Goal: Task Accomplishment & Management: Manage account settings

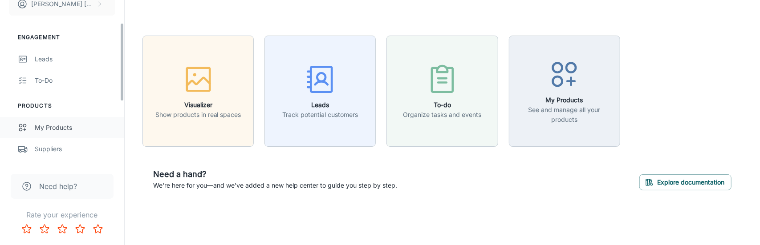
scroll to position [89, 0]
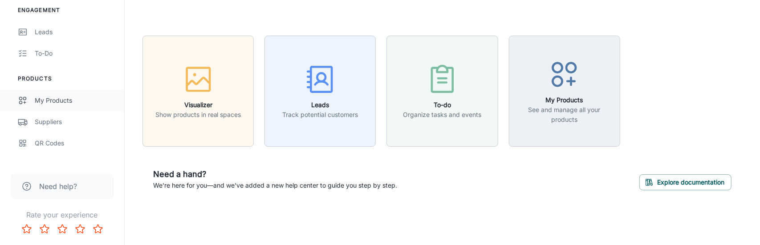
click at [73, 96] on div "My Products" at bounding box center [75, 101] width 81 height 10
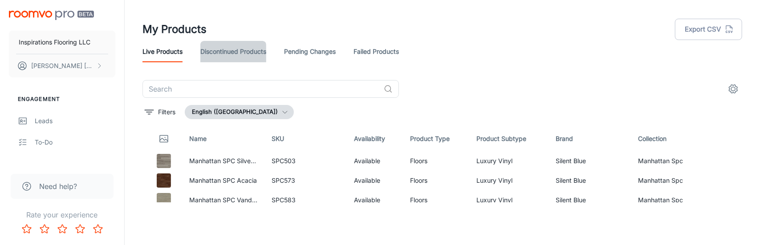
click at [251, 51] on link "Discontinued Products" at bounding box center [233, 51] width 66 height 21
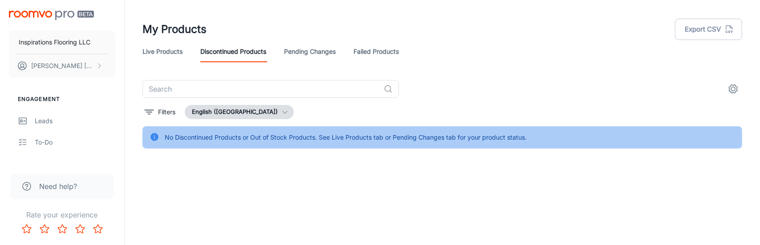
click at [167, 52] on link "Live Products" at bounding box center [163, 51] width 40 height 21
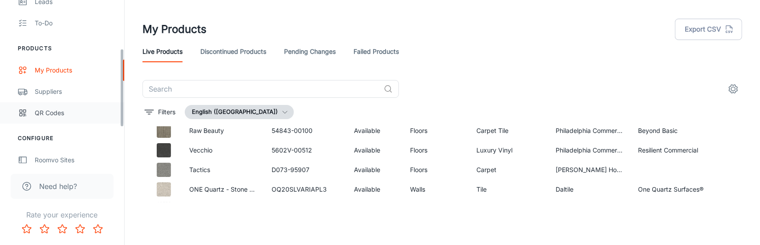
scroll to position [134, 0]
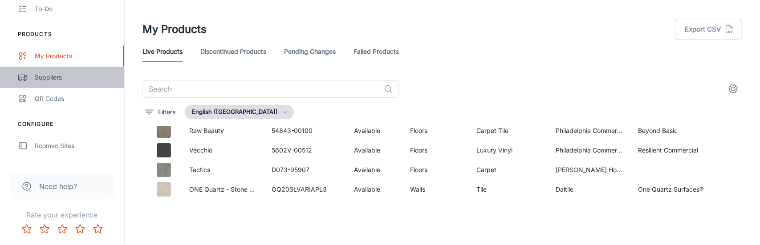
click at [71, 75] on div "Suppliers" at bounding box center [75, 78] width 81 height 10
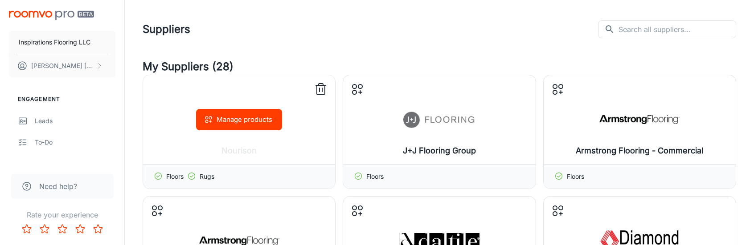
click at [270, 141] on div "Manage products" at bounding box center [239, 119] width 192 height 89
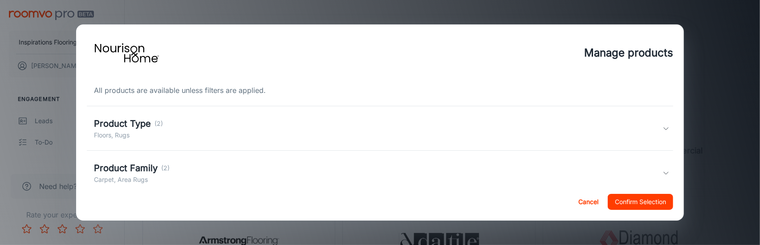
click at [664, 129] on polyline at bounding box center [666, 129] width 4 height 2
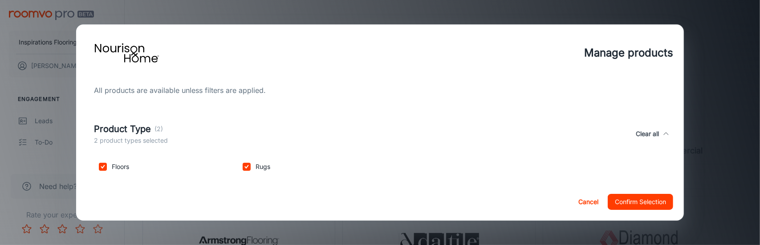
click at [661, 129] on div "Product Type (2) 2 product types selected Clear all" at bounding box center [380, 134] width 587 height 41
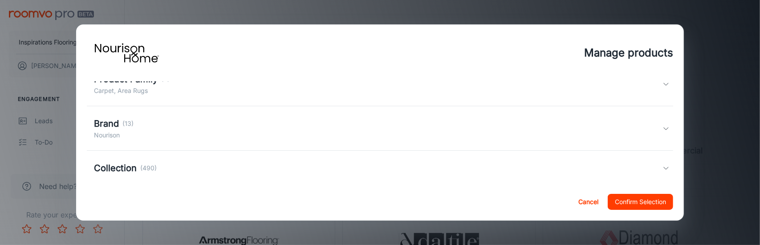
scroll to position [45, 0]
click at [653, 130] on div "Product Family (2) Carpet, Area Rugs" at bounding box center [378, 128] width 569 height 23
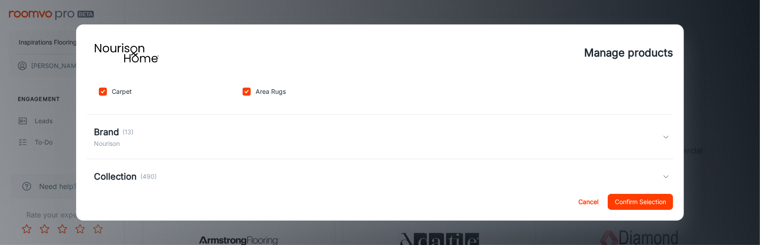
scroll to position [134, 0]
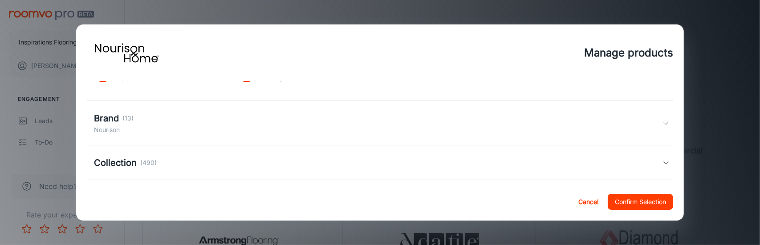
click at [663, 122] on icon at bounding box center [666, 123] width 7 height 7
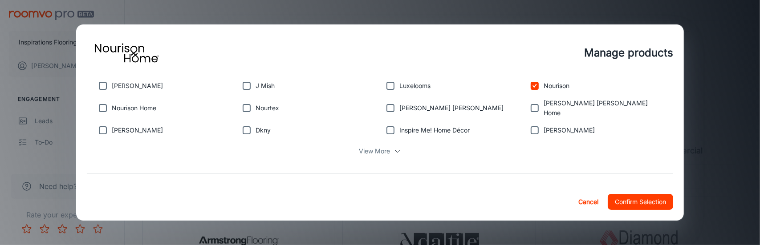
scroll to position [223, 0]
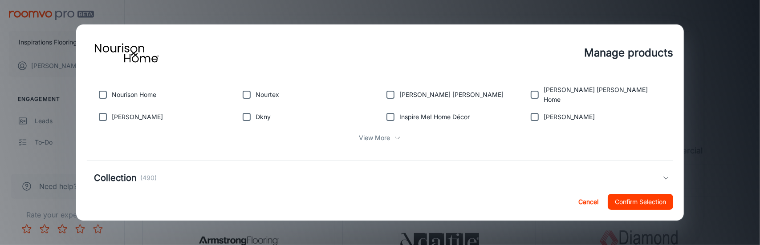
click at [372, 135] on p "View More" at bounding box center [374, 138] width 31 height 10
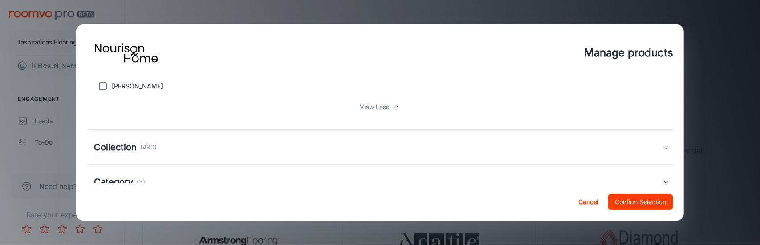
scroll to position [299, 0]
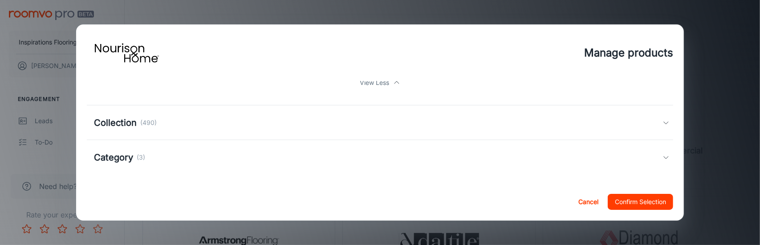
click at [377, 122] on div "Collection (490)" at bounding box center [378, 122] width 569 height 13
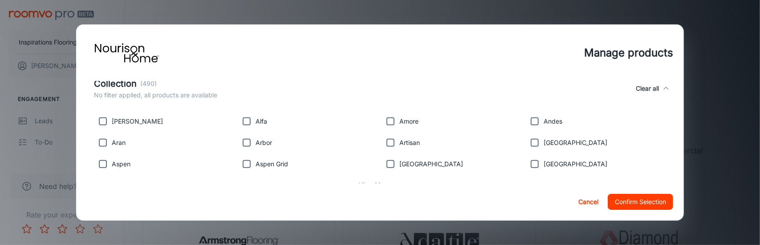
scroll to position [388, 0]
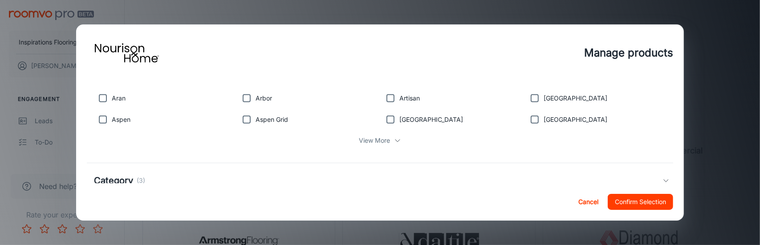
click at [380, 136] on p "View More" at bounding box center [374, 141] width 31 height 10
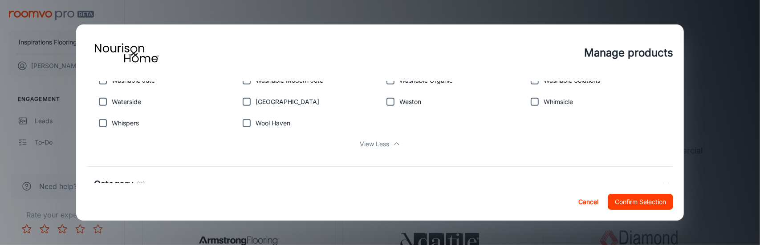
scroll to position [2977, 0]
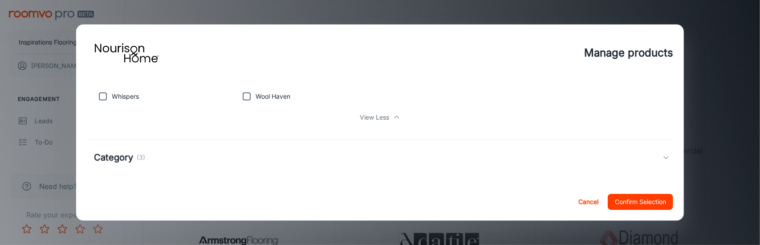
click at [656, 155] on div "Category (3)" at bounding box center [378, 157] width 569 height 13
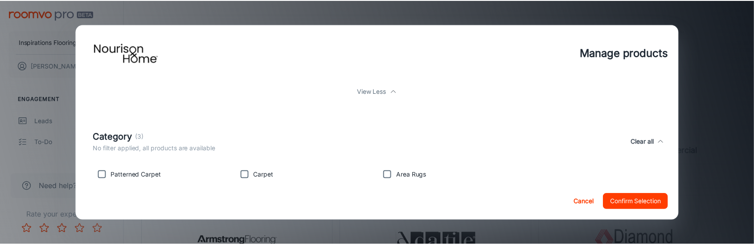
scroll to position [3019, 0]
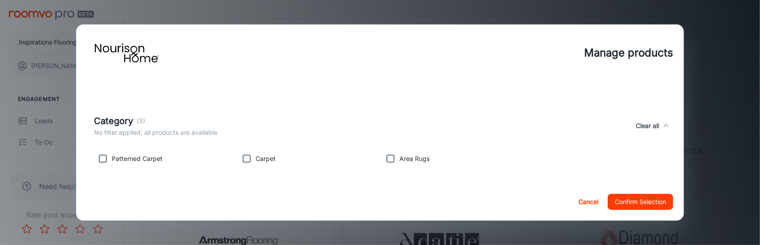
drag, startPoint x: 105, startPoint y: 159, endPoint x: 240, endPoint y: 158, distance: 134.5
click at [106, 159] on input "checkbox" at bounding box center [103, 159] width 18 height 18
checkbox input "true"
click at [243, 157] on input "checkbox" at bounding box center [247, 159] width 18 height 18
checkbox input "true"
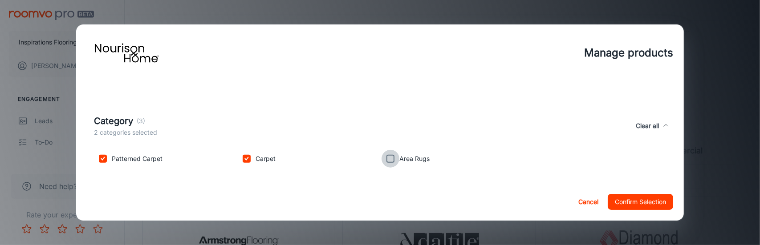
click at [387, 157] on input "checkbox" at bounding box center [391, 159] width 18 height 18
checkbox input "true"
click at [646, 196] on button "Confirm Selection" at bounding box center [640, 202] width 65 height 16
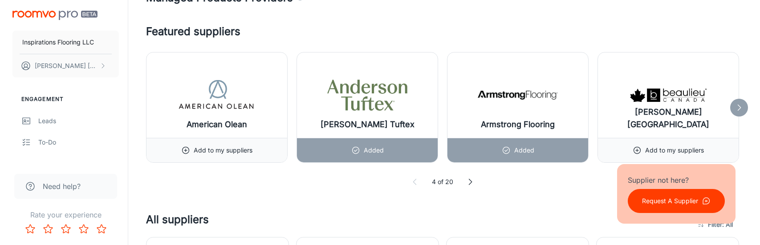
scroll to position [490, 0]
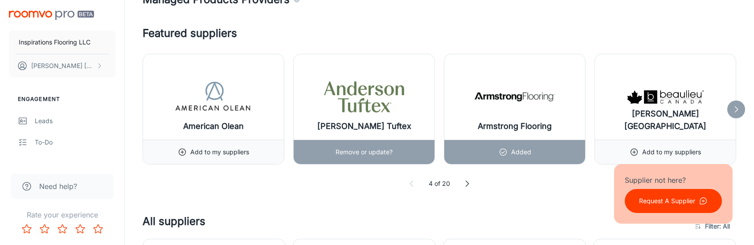
click at [346, 123] on h6 "[PERSON_NAME] Tuftex" at bounding box center [364, 126] width 94 height 12
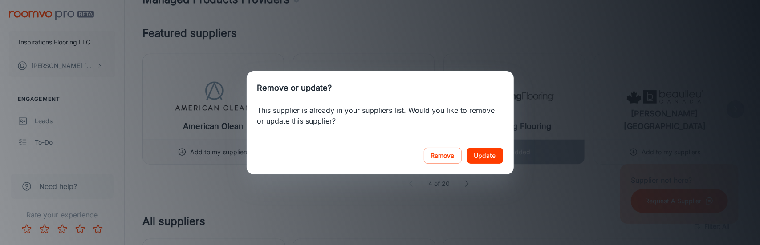
click at [408, 45] on div "Remove or update? This supplier is already in your suppliers list. Would you li…" at bounding box center [380, 122] width 760 height 245
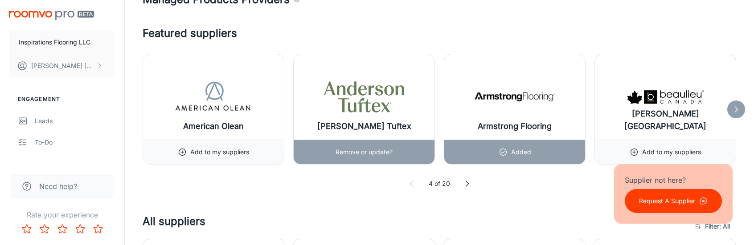
click at [375, 99] on img at bounding box center [364, 97] width 80 height 36
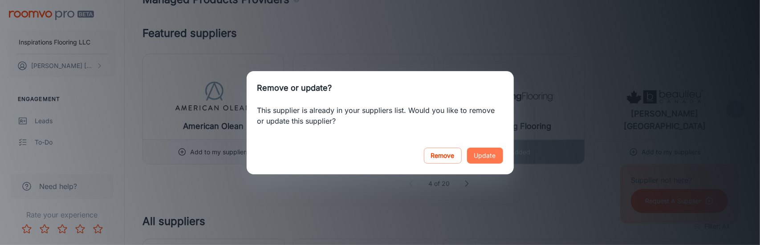
click at [477, 154] on button "Update" at bounding box center [485, 156] width 36 height 16
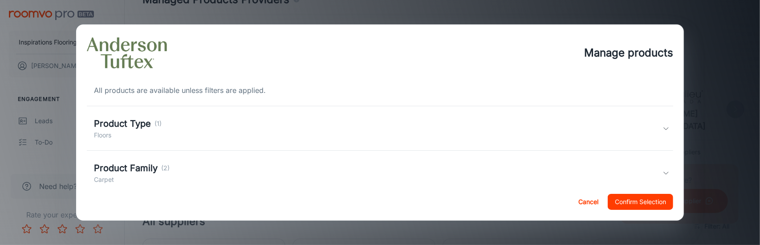
scroll to position [45, 0]
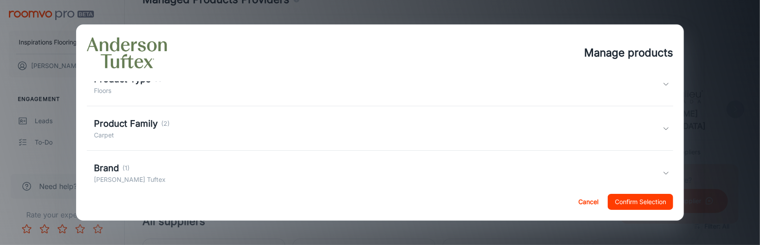
click at [415, 129] on div "Product Family (2) Carpet" at bounding box center [378, 128] width 569 height 23
click at [415, 128] on div "Collection (5) Tuftex Classics" at bounding box center [378, 123] width 569 height 23
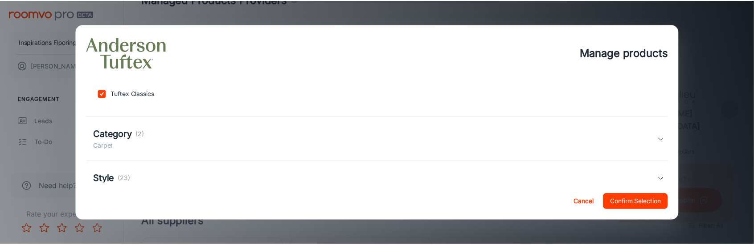
scroll to position [290, 0]
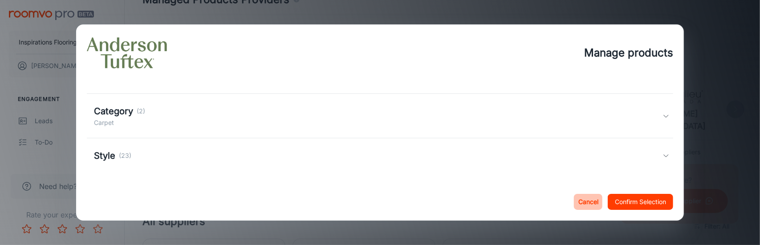
click at [582, 202] on button "Cancel" at bounding box center [588, 202] width 29 height 16
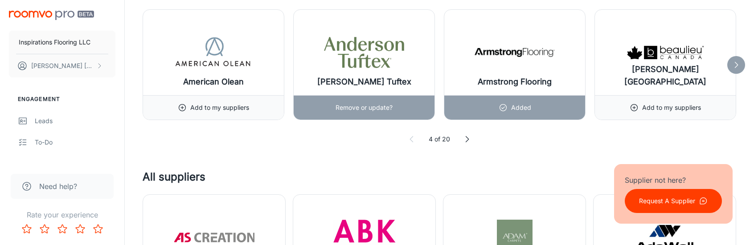
scroll to position [490, 0]
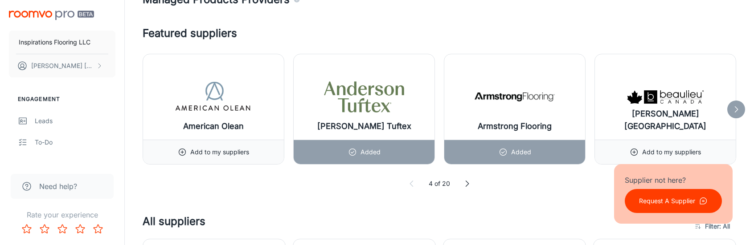
click at [735, 105] on icon at bounding box center [735, 109] width 9 height 9
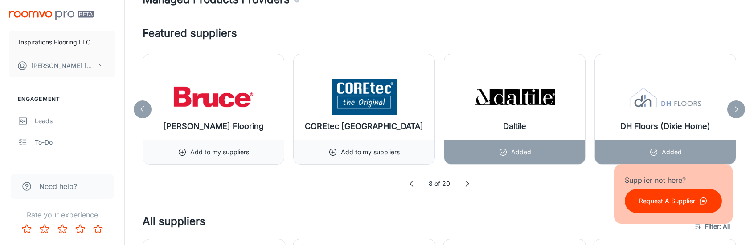
click at [735, 105] on icon at bounding box center [735, 109] width 9 height 9
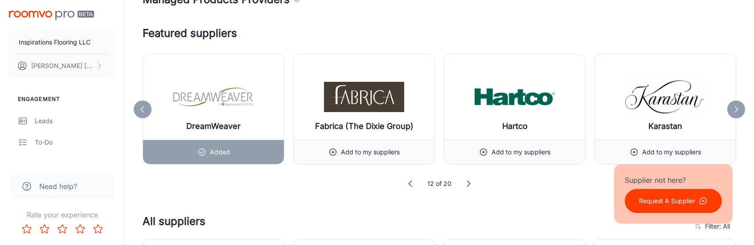
click at [735, 105] on icon at bounding box center [735, 109] width 9 height 9
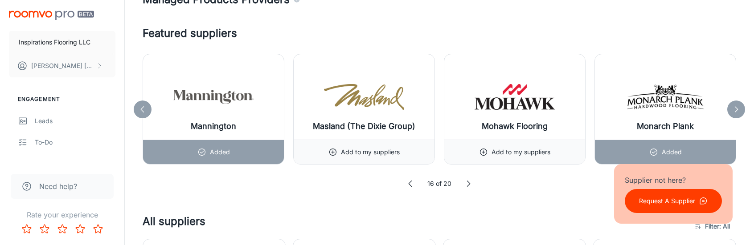
click at [735, 105] on icon at bounding box center [735, 109] width 9 height 9
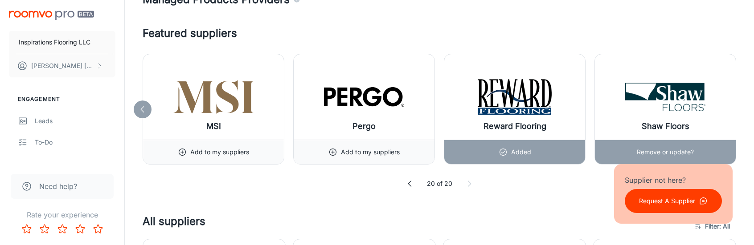
click at [735, 103] on div "Shaw Floors" at bounding box center [665, 97] width 141 height 86
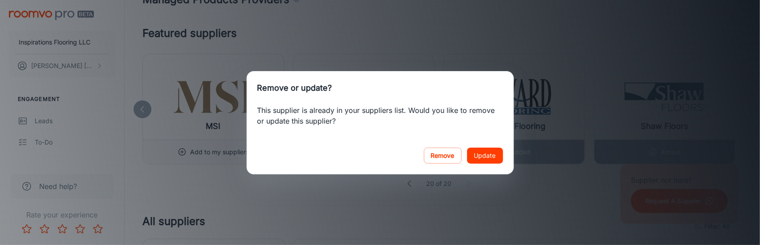
click at [462, 25] on div "Remove or update? This supplier is already in your suppliers list. Would you li…" at bounding box center [380, 122] width 760 height 245
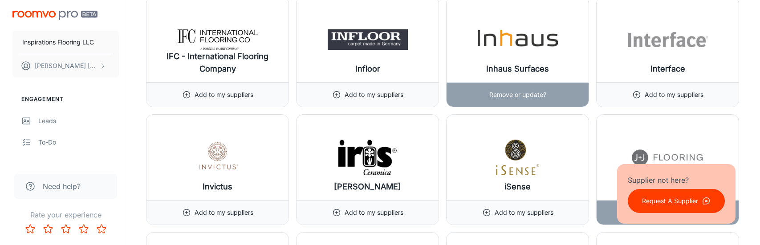
scroll to position [5701, 0]
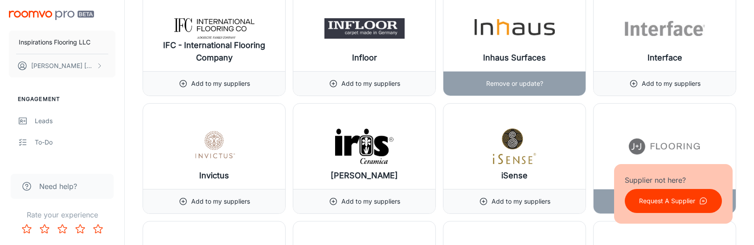
click at [515, 52] on h6 "Inhaus Surfaces" at bounding box center [514, 58] width 63 height 12
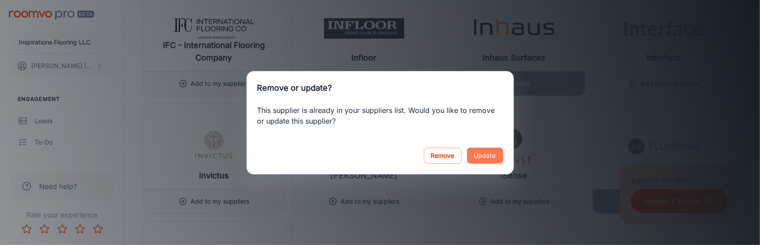
click at [473, 155] on button "Update" at bounding box center [485, 156] width 36 height 16
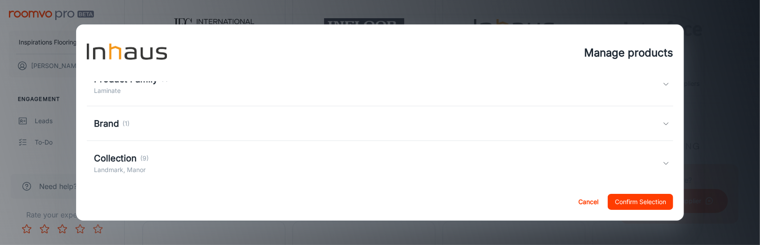
scroll to position [45, 0]
click at [663, 127] on icon at bounding box center [666, 128] width 7 height 7
click at [656, 119] on div "Brand (1)" at bounding box center [378, 118] width 569 height 13
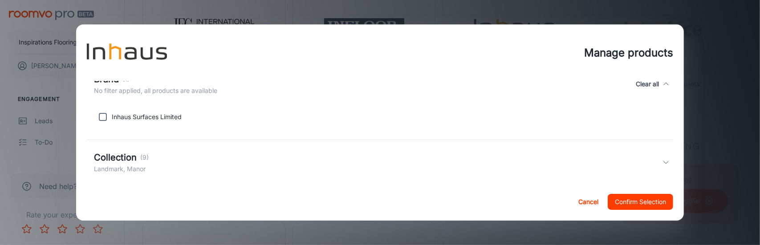
scroll to position [223, 0]
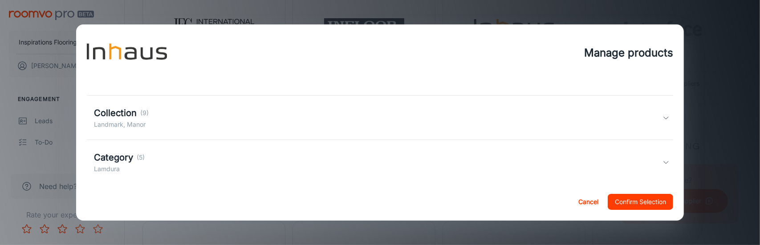
click at [652, 118] on div "Collection (9) Landmark, Manor" at bounding box center [378, 117] width 569 height 23
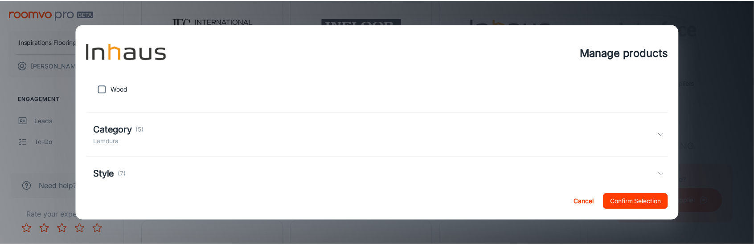
scroll to position [351, 0]
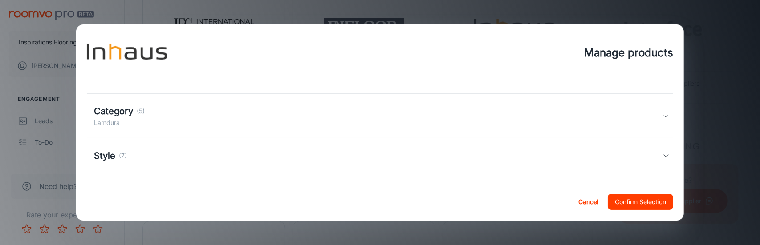
click at [579, 199] on button "Cancel" at bounding box center [588, 202] width 29 height 16
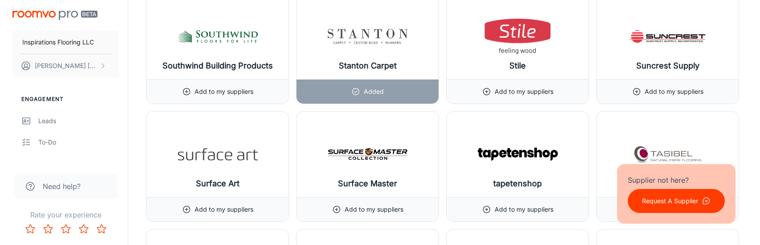
scroll to position [9576, 0]
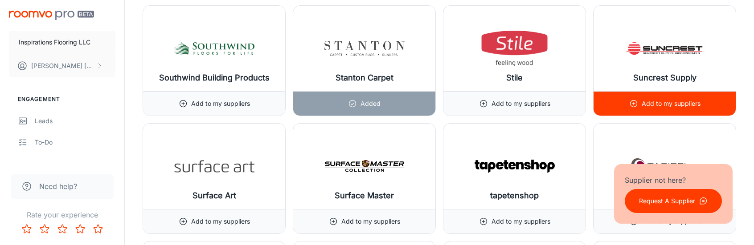
click at [668, 92] on div "Add to my suppliers" at bounding box center [664, 104] width 71 height 24
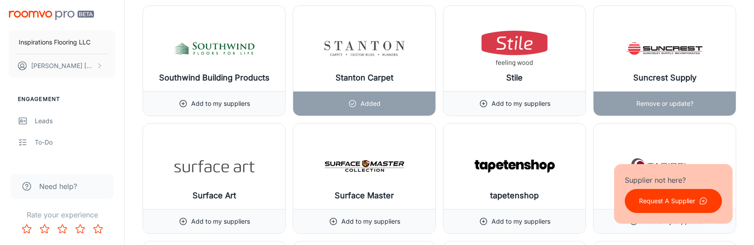
click at [659, 92] on div "Remove or update?" at bounding box center [664, 104] width 57 height 24
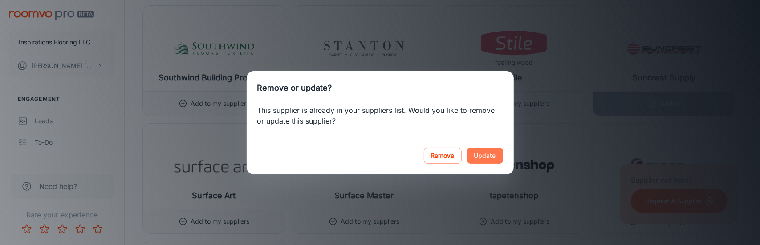
click at [497, 155] on button "Update" at bounding box center [485, 156] width 36 height 16
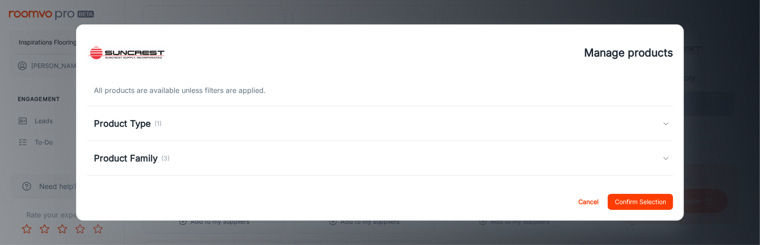
click at [309, 117] on div "Product Type (1)" at bounding box center [378, 123] width 569 height 13
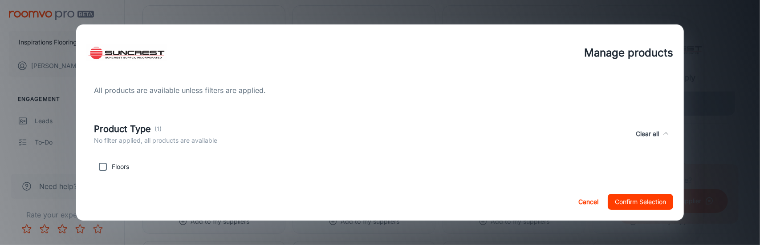
click at [309, 117] on div "Product Type (1) No filter applied, all products are available Clear all" at bounding box center [380, 134] width 587 height 41
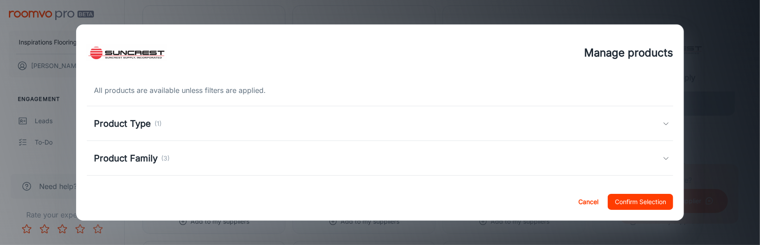
scroll to position [45, 0]
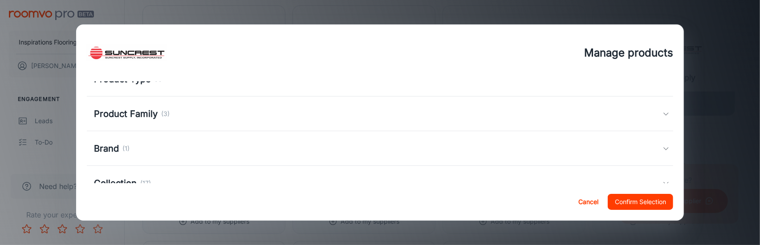
click at [310, 116] on div "Product Family (3)" at bounding box center [378, 113] width 569 height 13
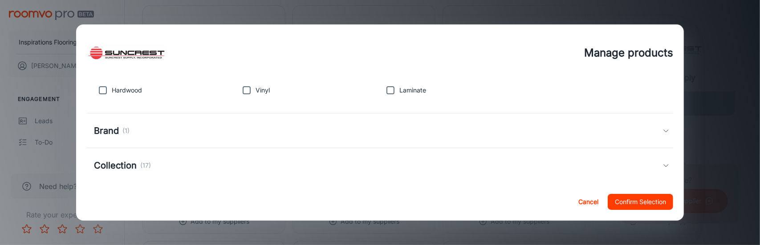
scroll to position [121, 0]
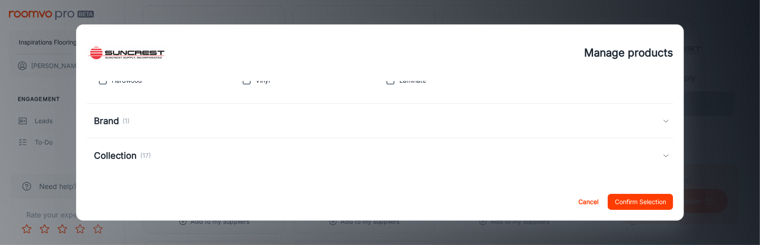
click at [310, 116] on div "Brand (1)" at bounding box center [378, 120] width 569 height 13
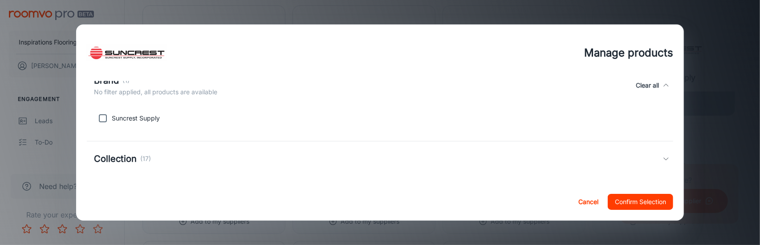
scroll to position [170, 0]
click at [310, 150] on div "Collection (17)" at bounding box center [378, 155] width 569 height 13
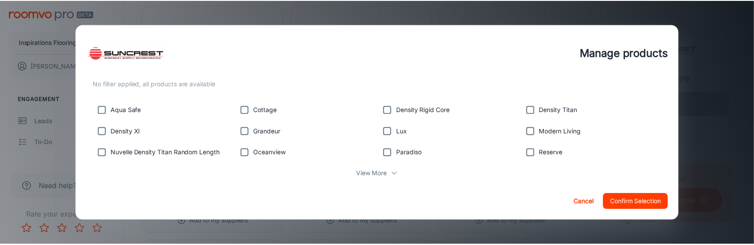
scroll to position [275, 0]
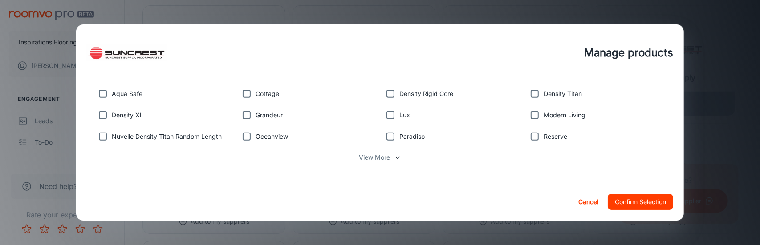
click at [594, 200] on button "Cancel" at bounding box center [588, 202] width 29 height 16
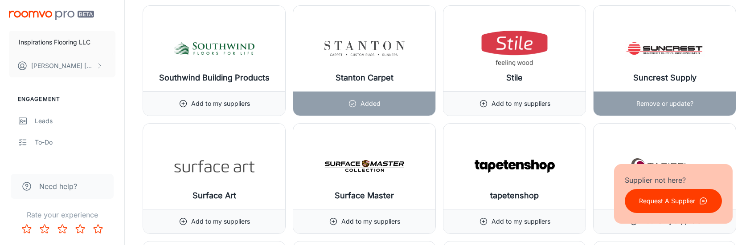
click at [697, 91] on div "Remove or update?" at bounding box center [664, 103] width 142 height 24
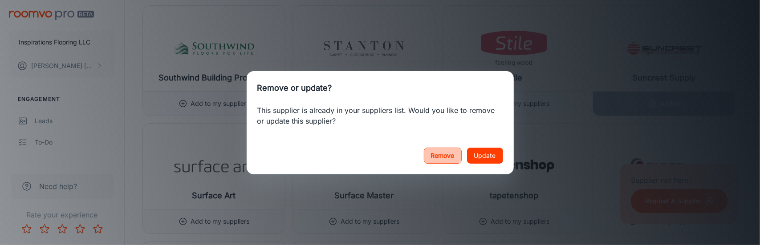
click at [447, 157] on button "Remove" at bounding box center [443, 156] width 38 height 16
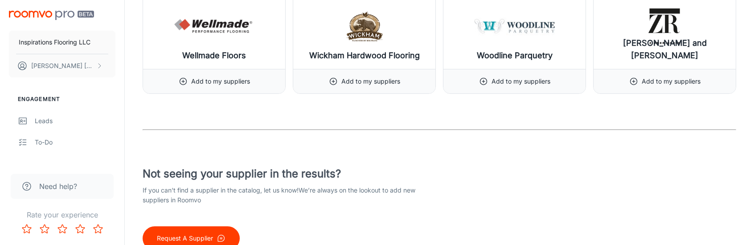
scroll to position [10779, 0]
